Goal: Browse casually: Explore the website without a specific task or goal

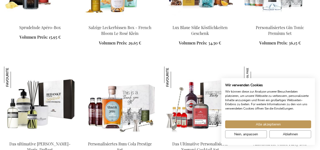
scroll to position [532, 0]
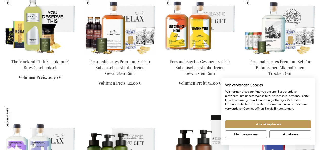
scroll to position [864, 0]
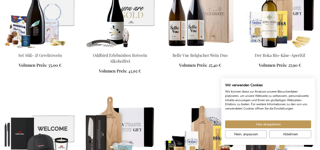
scroll to position [971, 0]
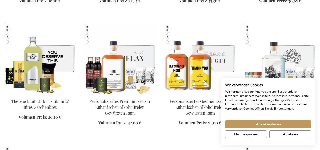
scroll to position [565, 0]
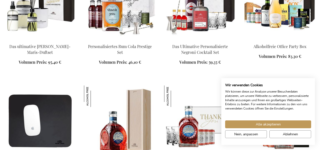
scroll to position [585, 0]
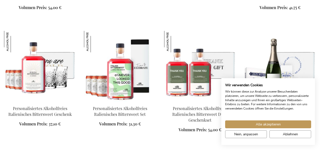
scroll to position [1021, 0]
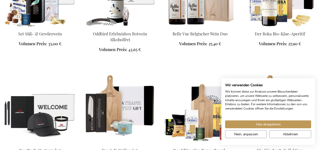
scroll to position [1257, 0]
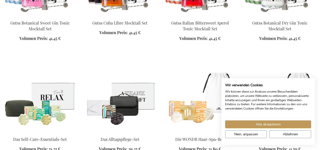
scroll to position [1624, 0]
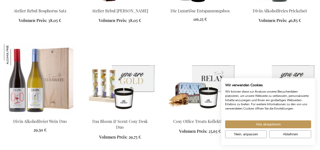
scroll to position [1963, 0]
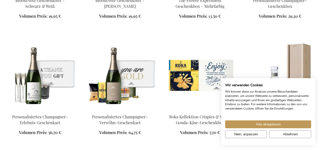
scroll to position [2124, 0]
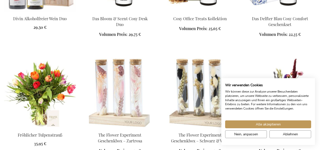
scroll to position [1787, 0]
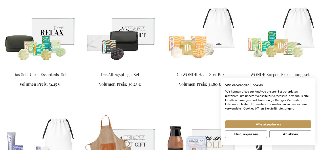
scroll to position [1405, 0]
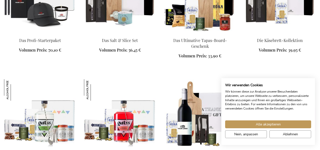
scroll to position [1349, 0]
